Goal: Find specific page/section: Find specific page/section

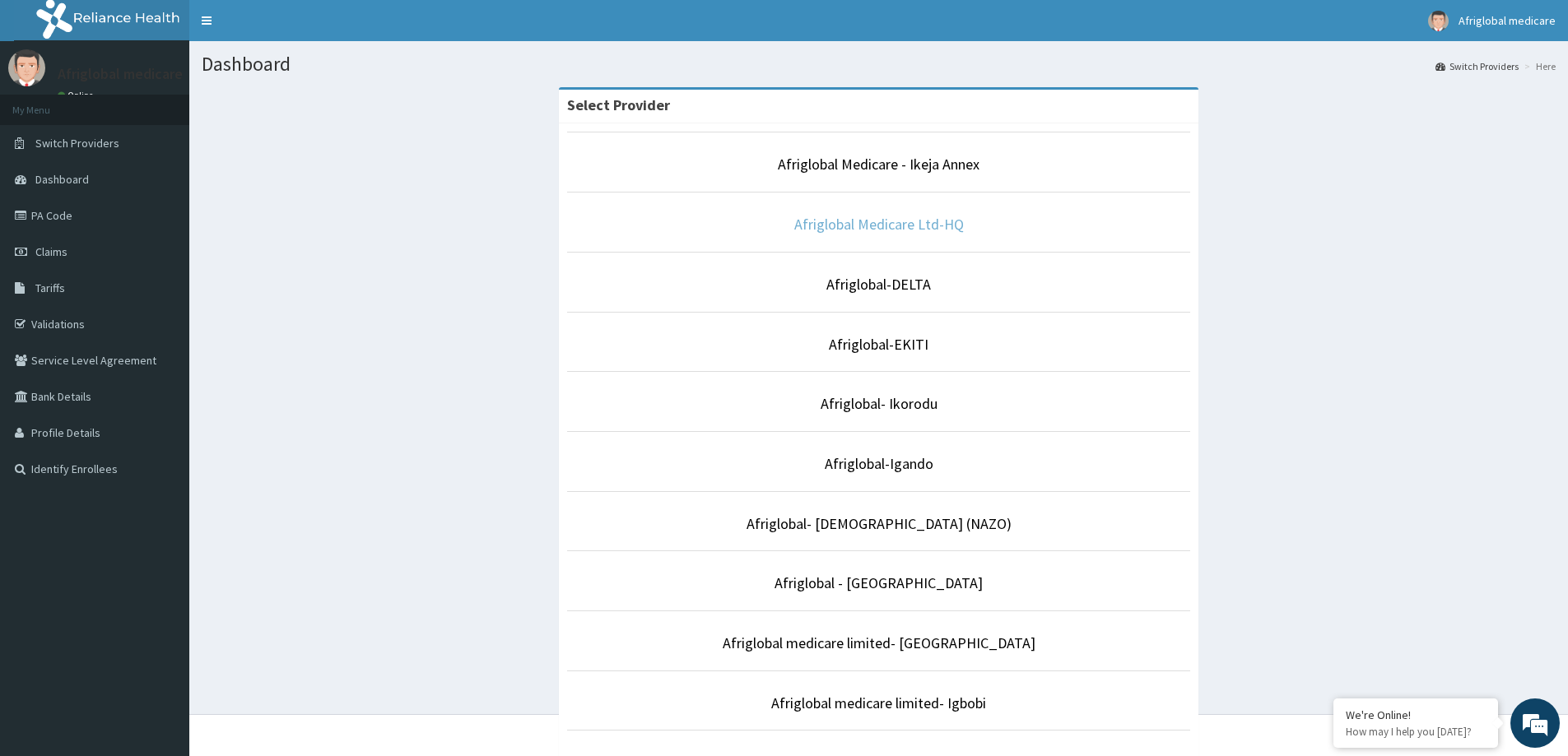
click at [952, 224] on link "Afriglobal Medicare Ltd-HQ" at bounding box center [879, 224] width 170 height 19
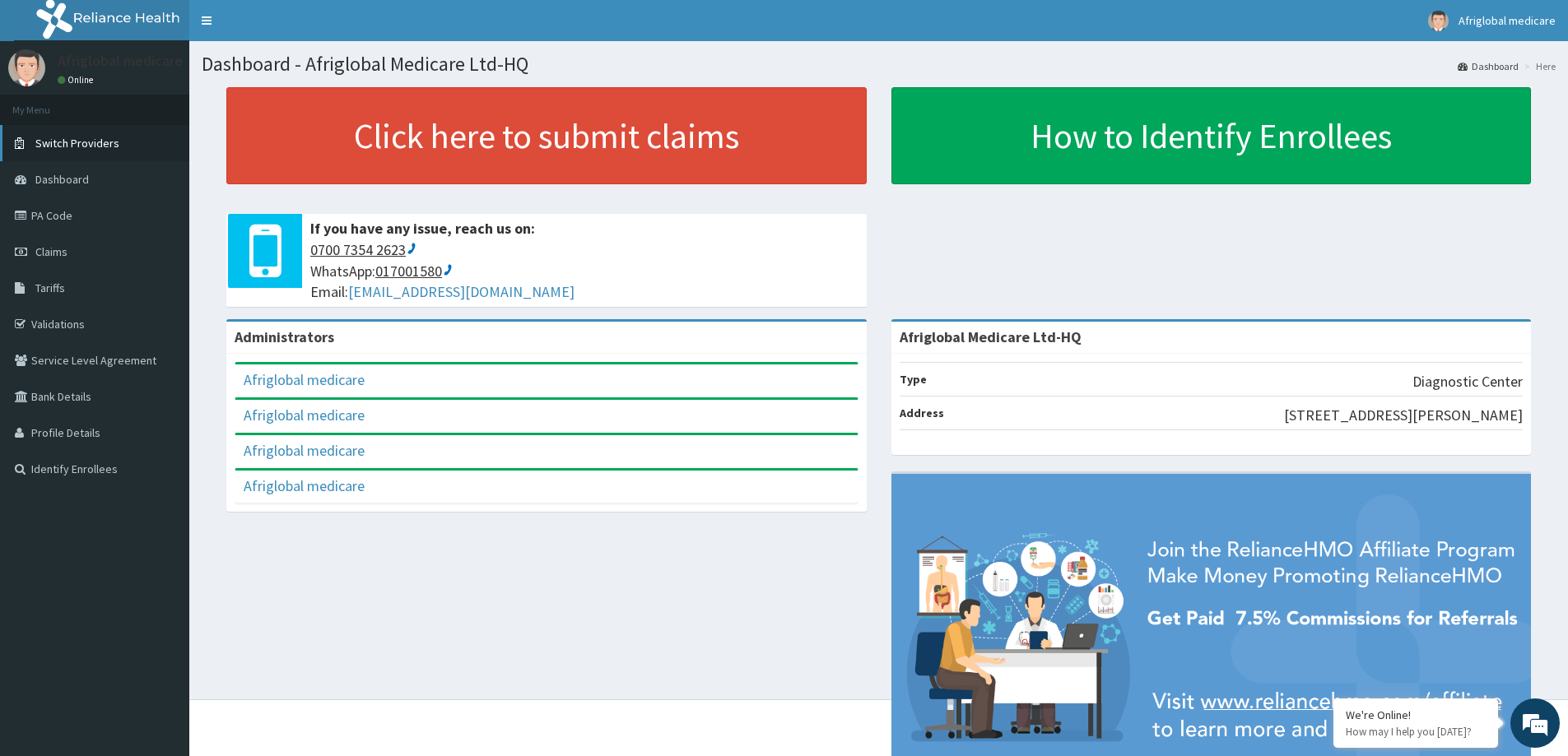
click at [111, 152] on link "Switch Providers" at bounding box center [94, 143] width 189 height 36
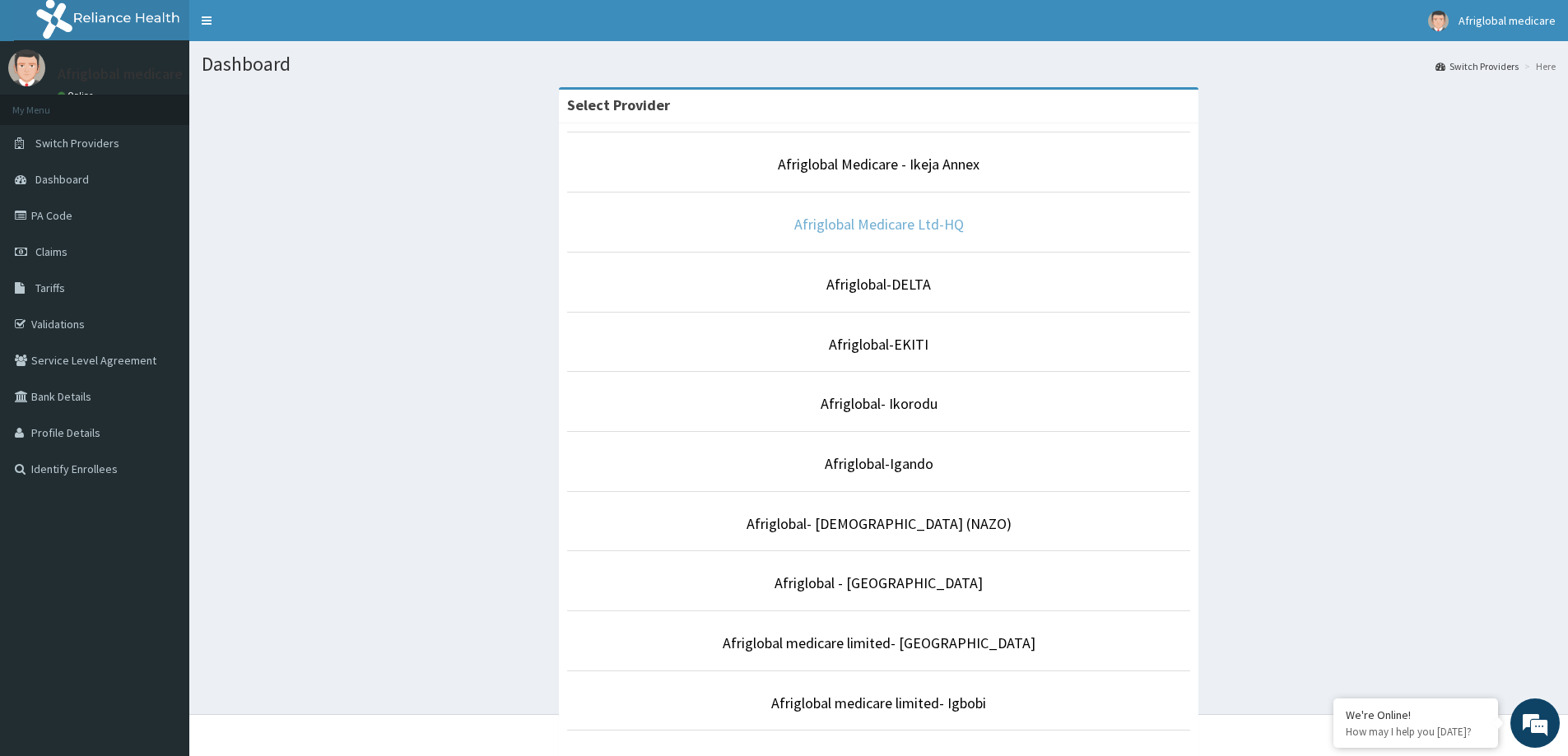
click at [940, 226] on link "Afriglobal Medicare Ltd-HQ" at bounding box center [879, 224] width 170 height 19
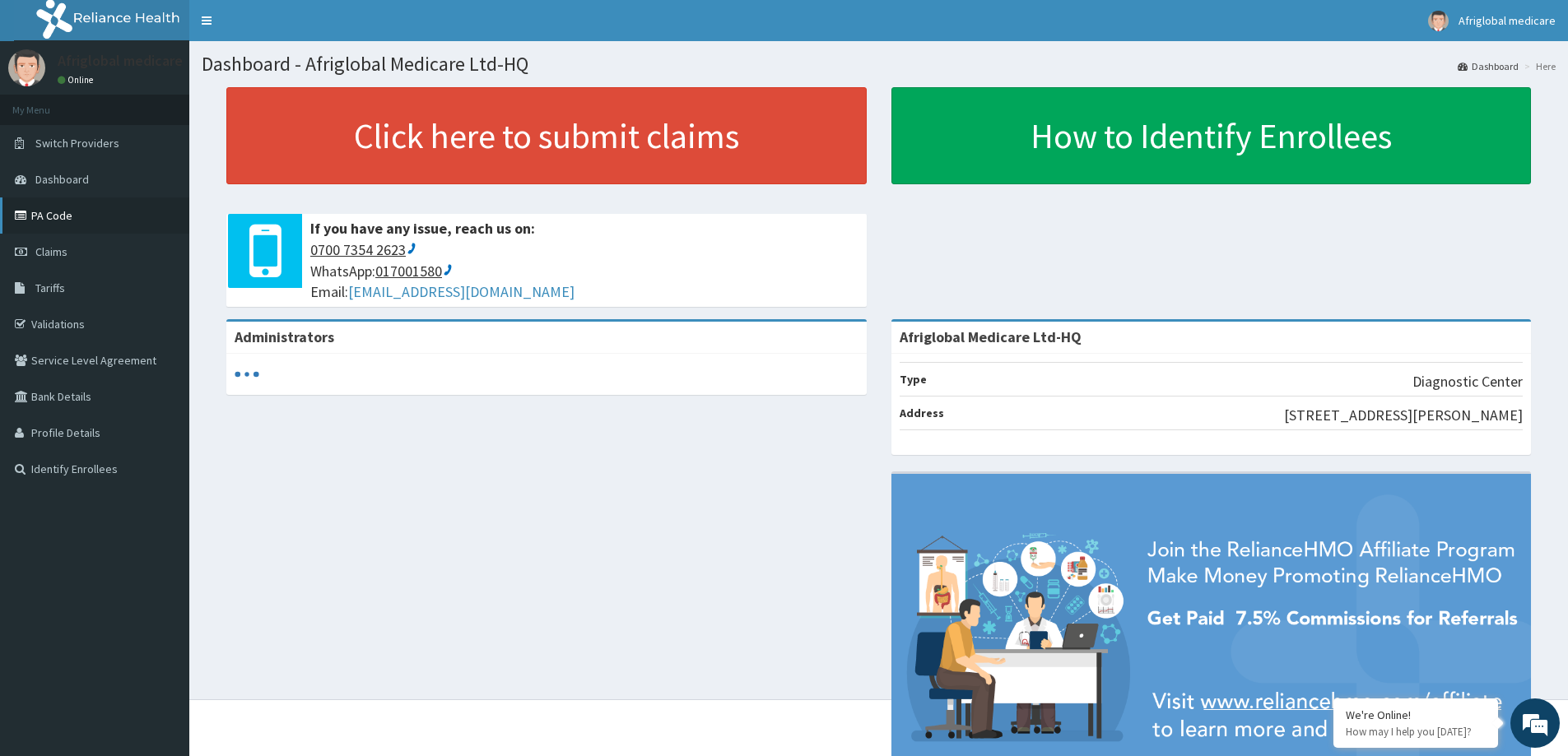
click at [54, 211] on link "PA Code" at bounding box center [94, 216] width 189 height 36
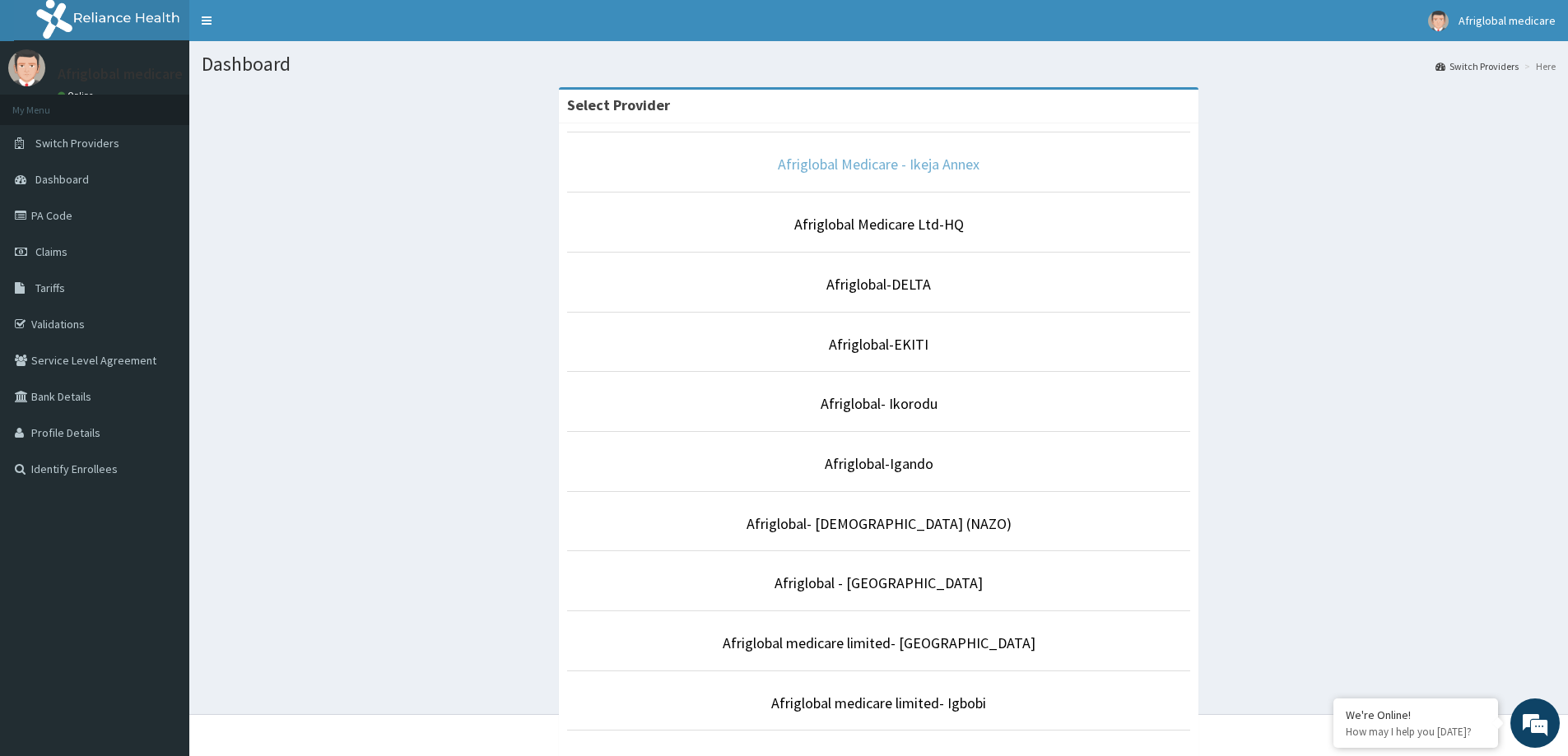
click at [955, 171] on link "Afriglobal Medicare - Ikeja Annex" at bounding box center [879, 163] width 202 height 19
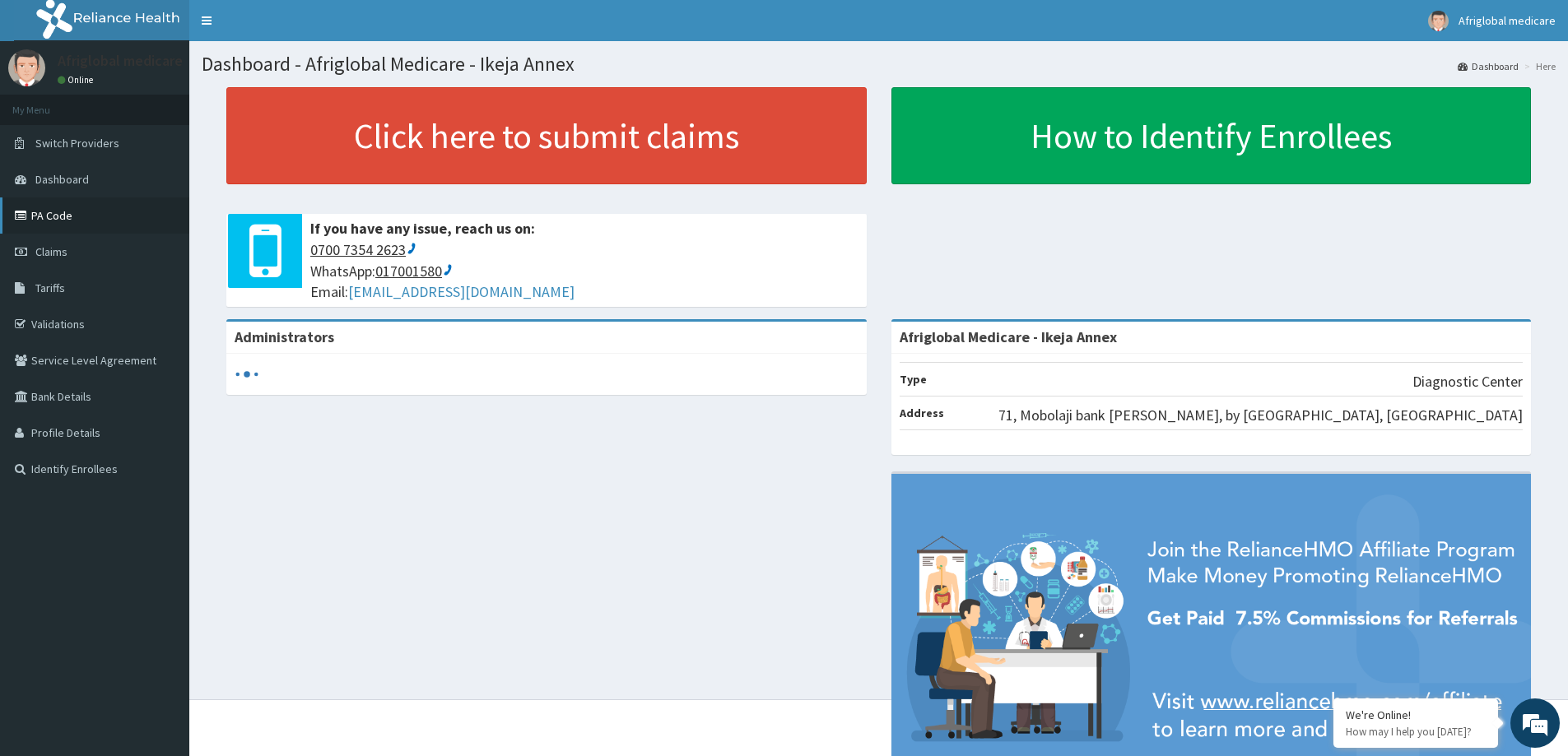
click at [89, 223] on link "PA Code" at bounding box center [94, 216] width 189 height 36
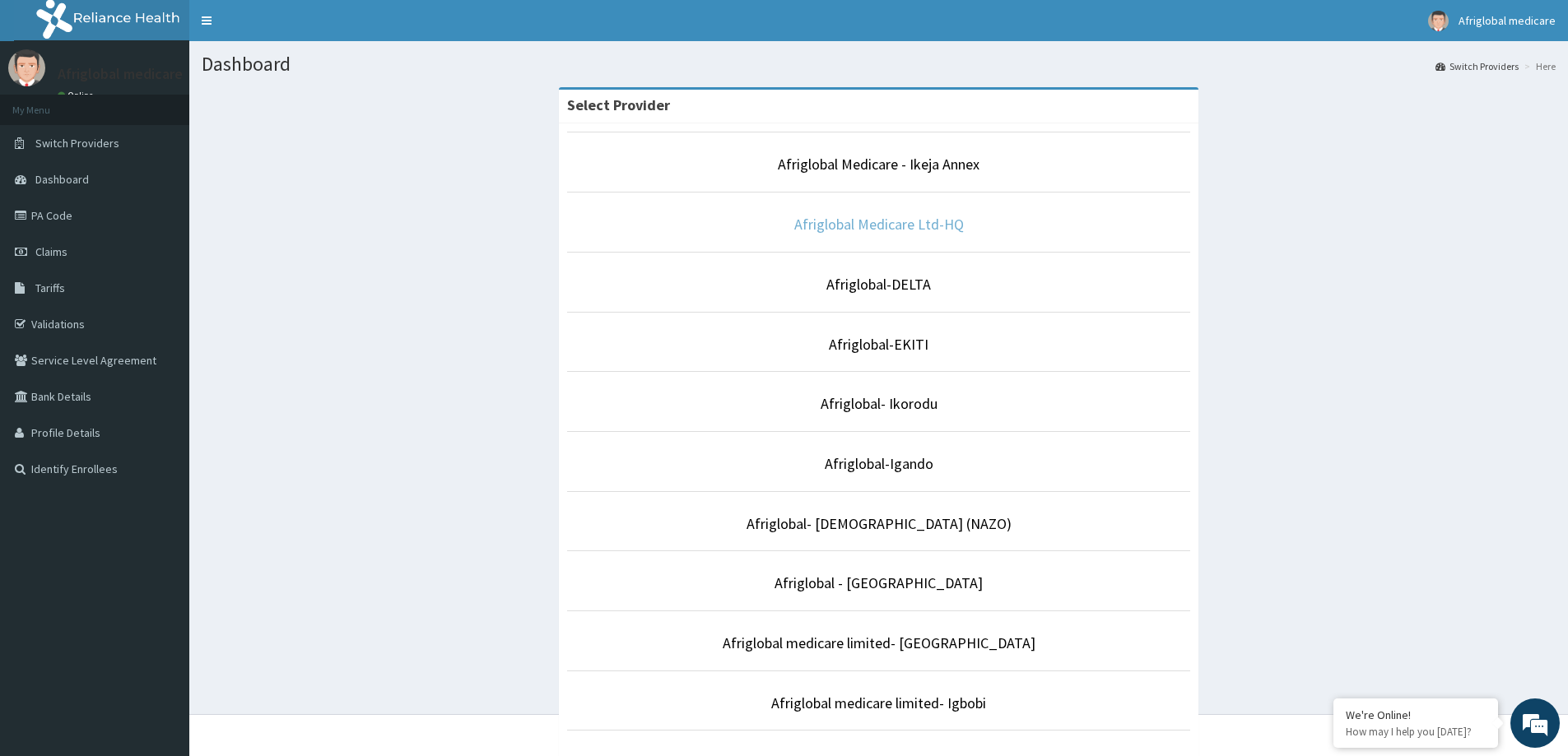
click at [939, 224] on link "Afriglobal Medicare Ltd-HQ" at bounding box center [879, 224] width 170 height 19
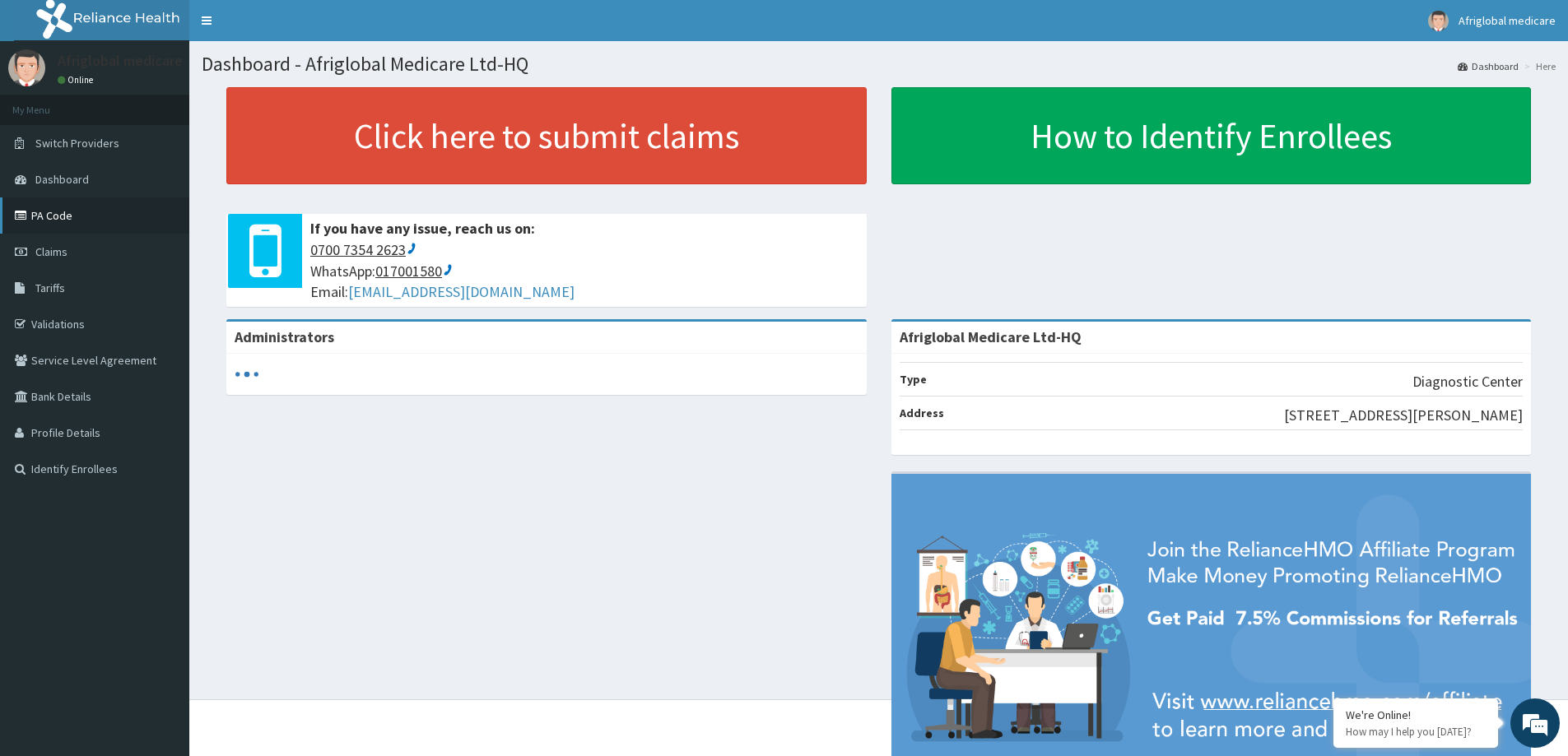
click at [83, 230] on link "PA Code" at bounding box center [94, 216] width 189 height 36
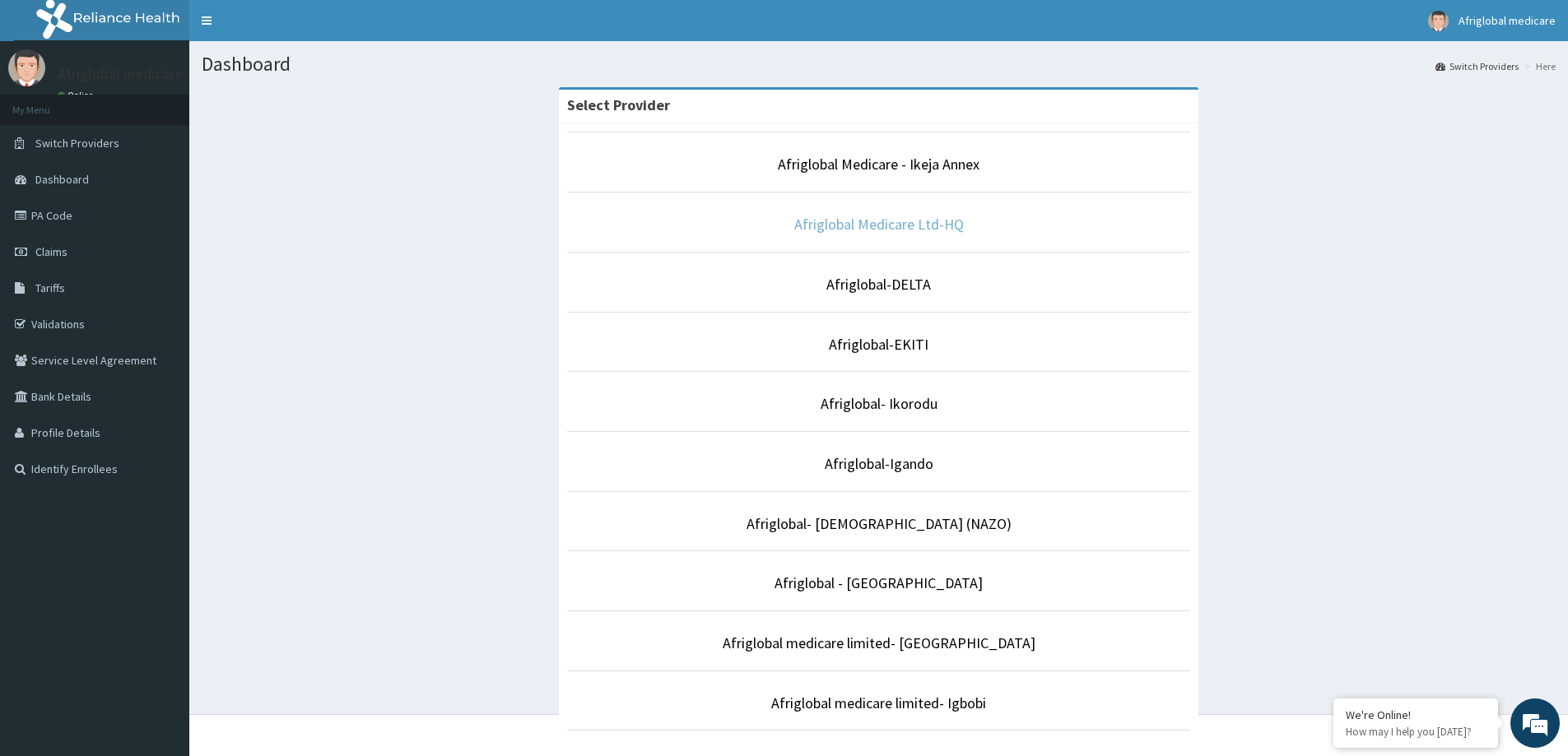
click at [937, 226] on link "Afriglobal Medicare Ltd-HQ" at bounding box center [879, 224] width 170 height 19
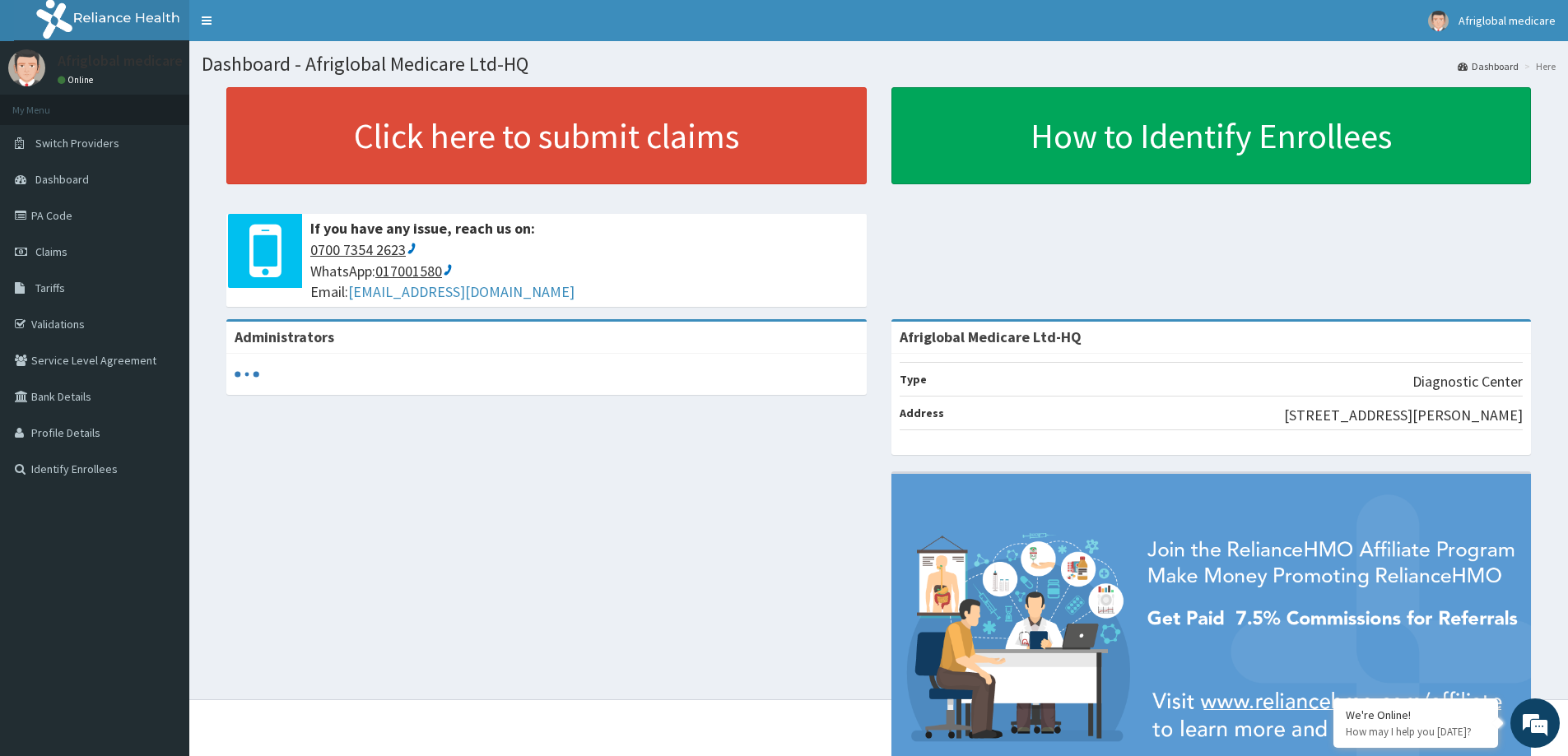
click at [74, 220] on link "PA Code" at bounding box center [94, 216] width 189 height 36
